Goal: Find specific page/section: Find specific page/section

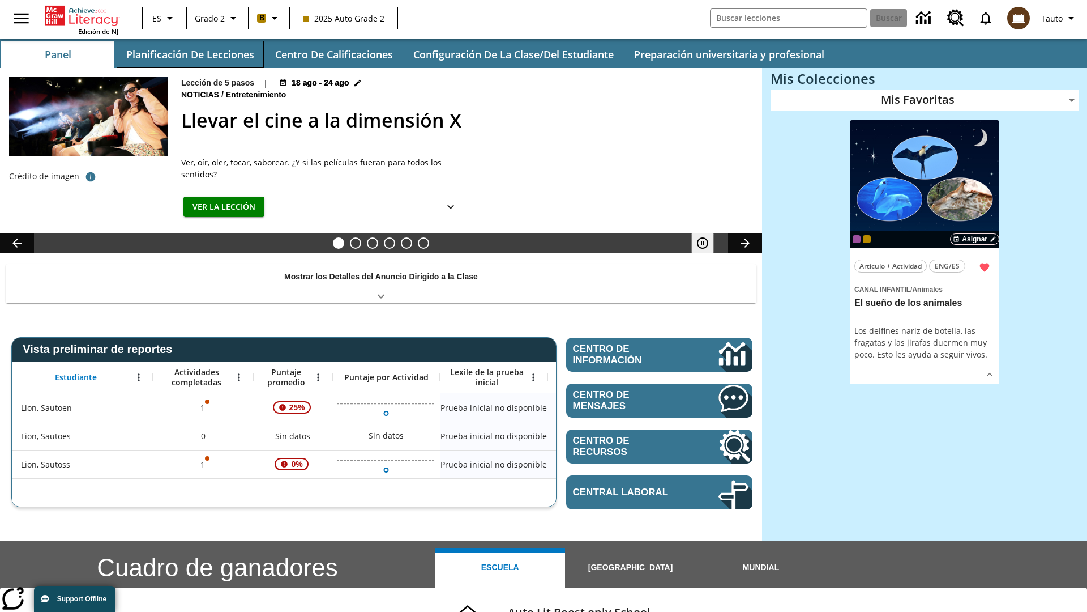
click at [190, 54] on button "Planificación de lecciones" at bounding box center [190, 54] width 147 height 27
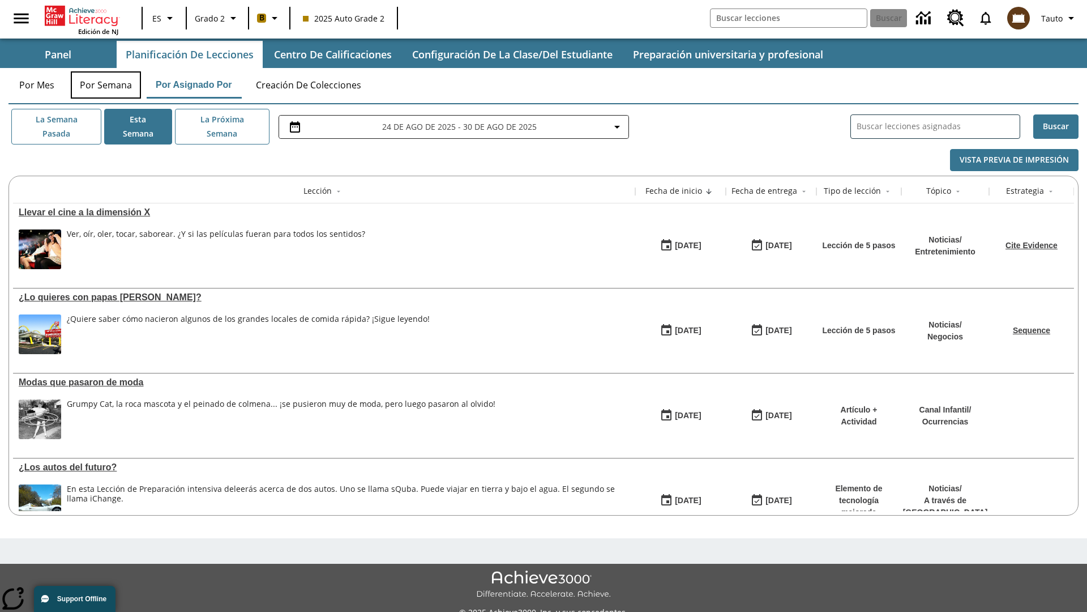
click at [106, 85] on button "Por semana" at bounding box center [106, 84] width 70 height 27
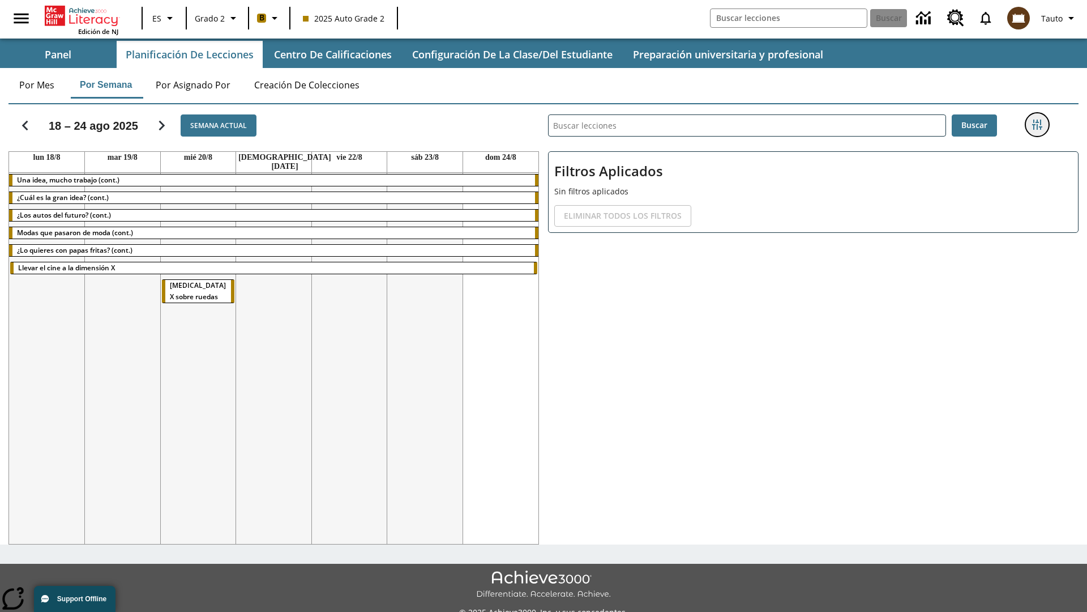
click at [1037, 125] on icon "Menú lateral de filtros" at bounding box center [1037, 124] width 10 height 10
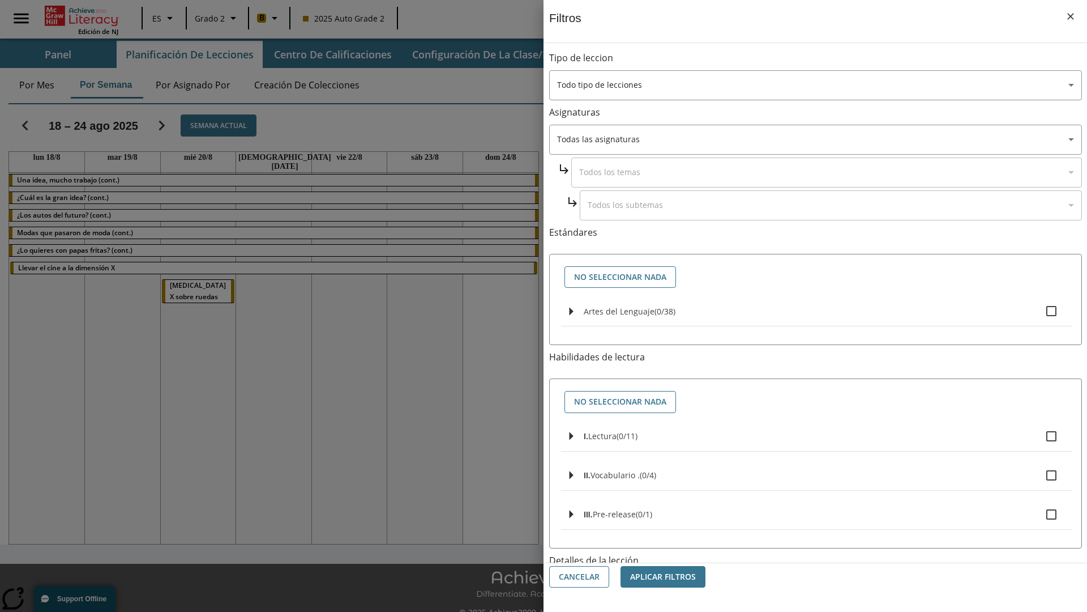
click at [815, 511] on body "Saltar al contenido principal Edición de NJ ES Grado 2 B 2025 Auto Grade 2 Busc…" at bounding box center [543, 318] width 1087 height 636
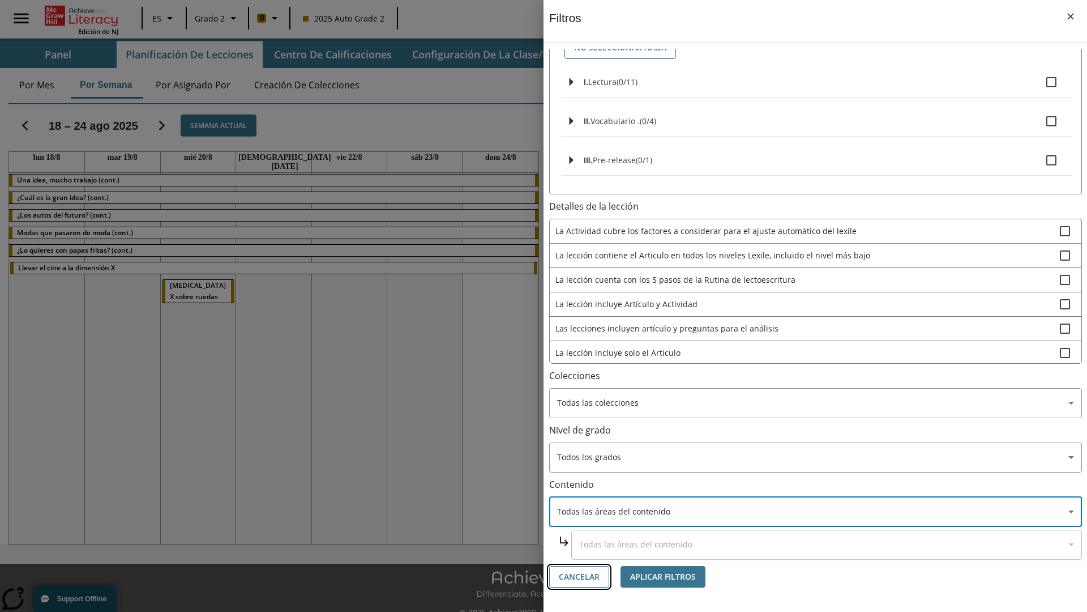
click at [579, 576] on button "Cancelar" at bounding box center [579, 577] width 60 height 22
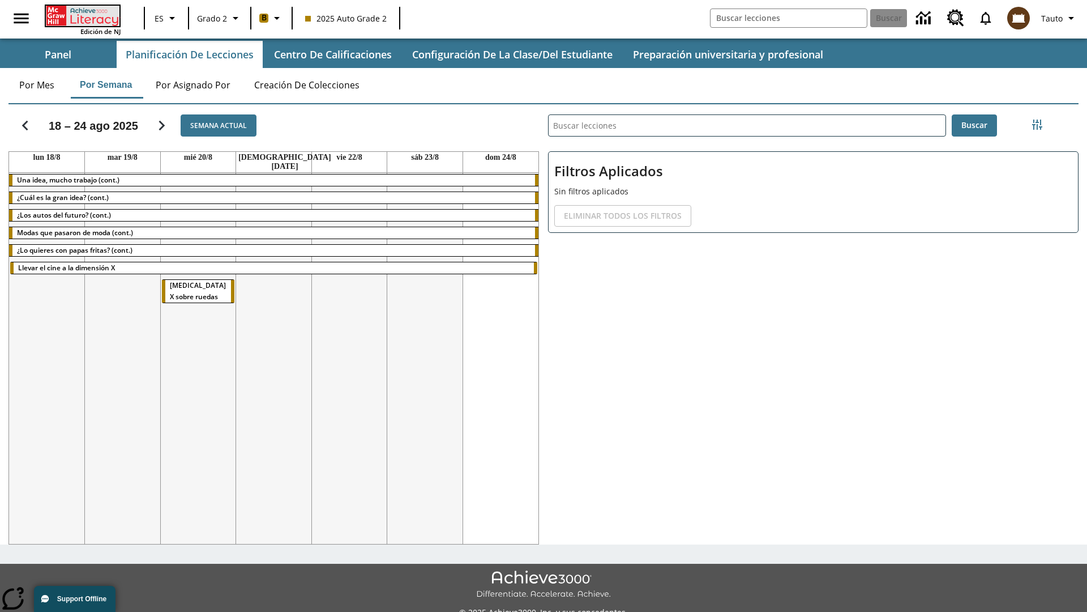
click at [82, 15] on icon "Portada" at bounding box center [83, 16] width 75 height 20
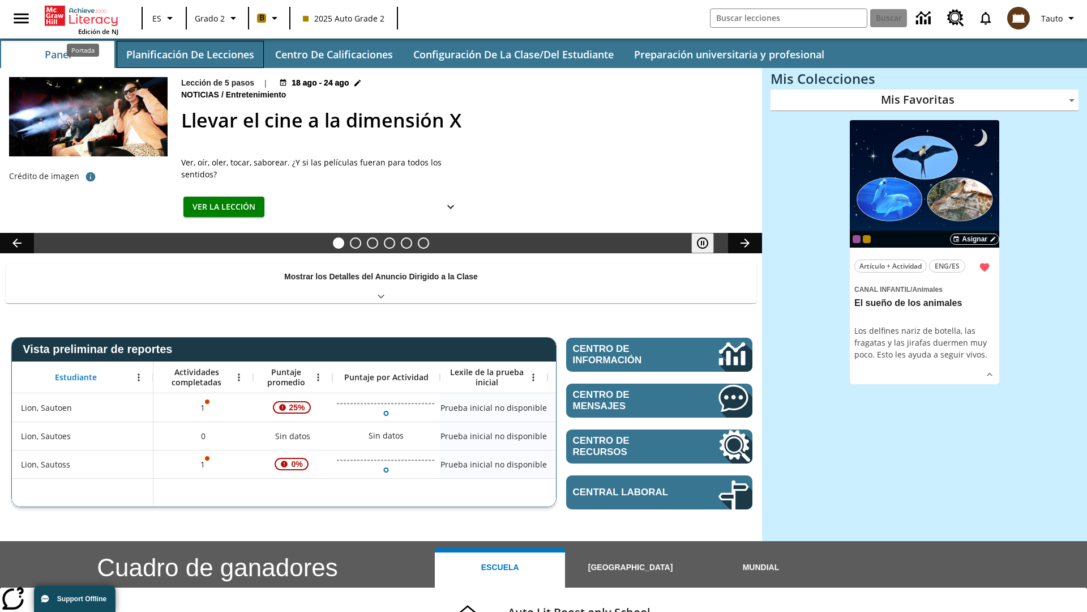
click at [190, 54] on button "Planificación de lecciones" at bounding box center [190, 54] width 147 height 27
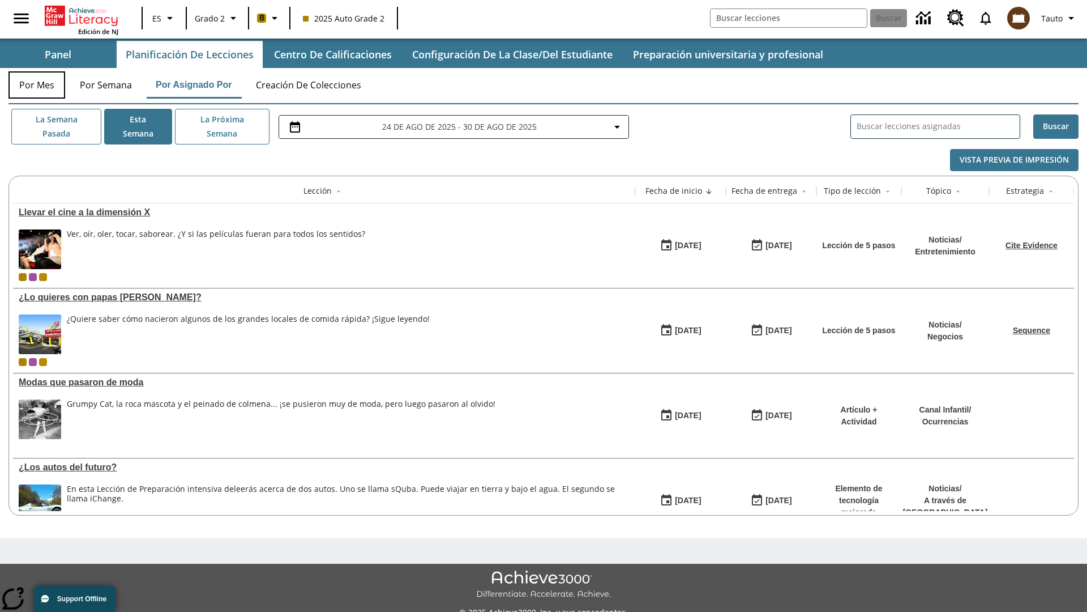
click at [37, 85] on button "Por mes" at bounding box center [36, 84] width 57 height 27
